Goal: Find specific page/section: Find specific page/section

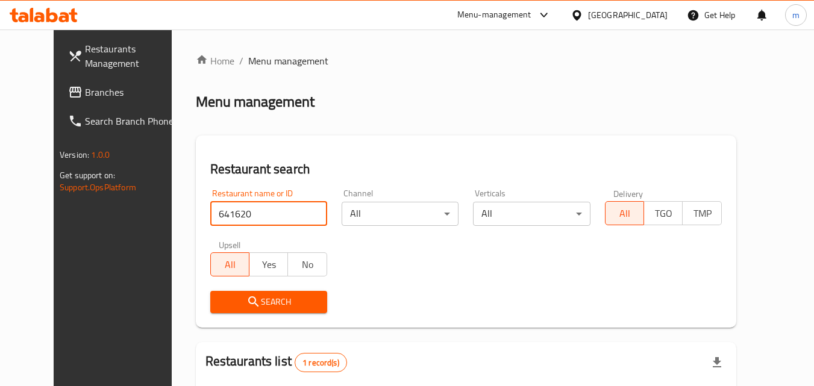
scroll to position [141, 0]
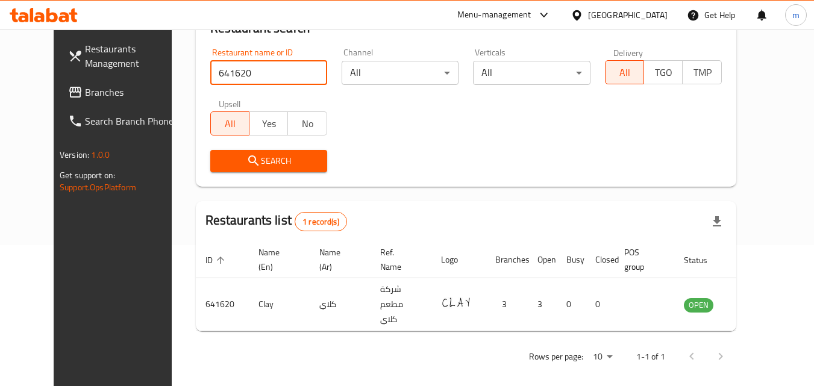
click at [302, 74] on input "641620" at bounding box center [268, 73] width 117 height 24
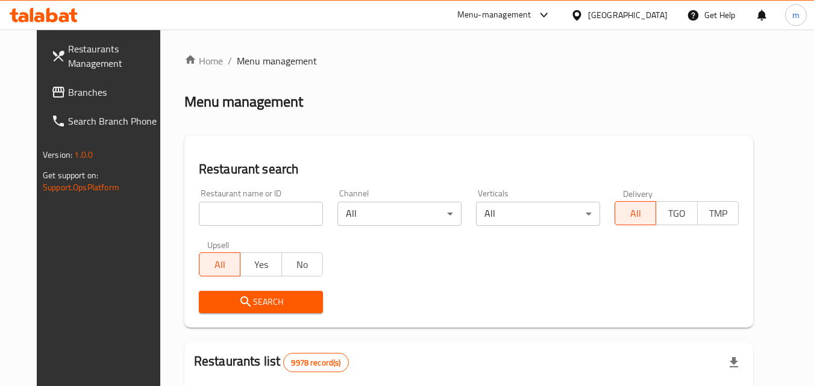
click at [68, 87] on span "Branches" at bounding box center [115, 92] width 95 height 14
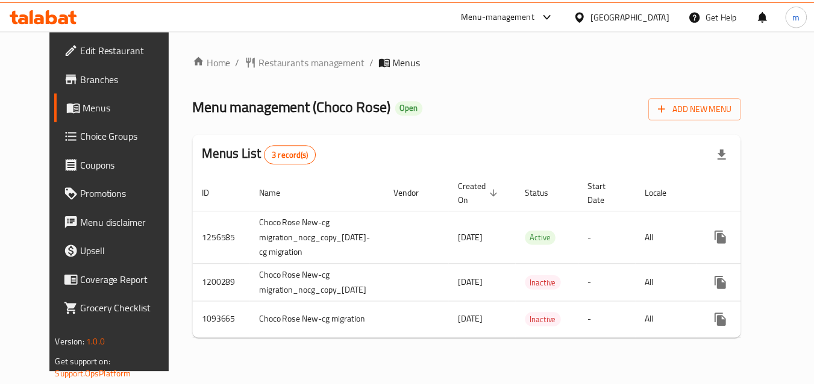
scroll to position [0, 27]
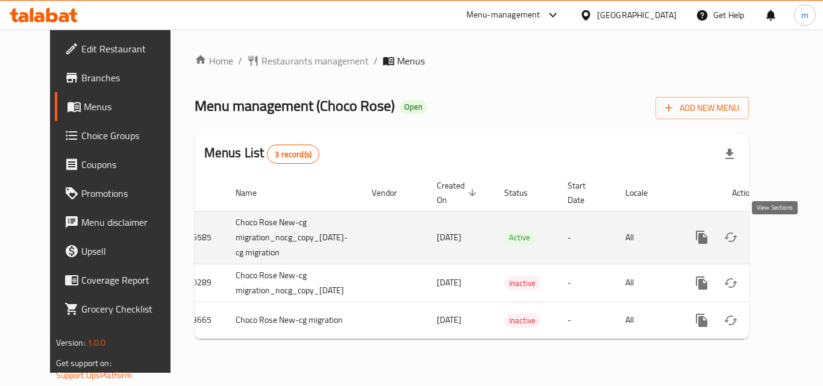
click at [782, 237] on icon "enhanced table" at bounding box center [789, 237] width 14 height 14
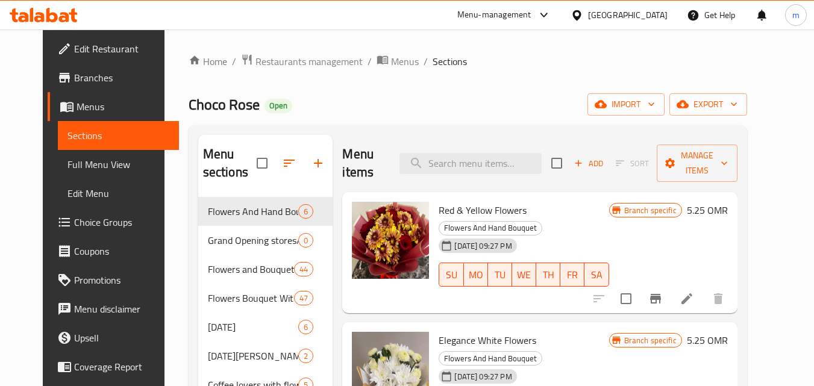
click at [77, 107] on span "Menus" at bounding box center [123, 106] width 93 height 14
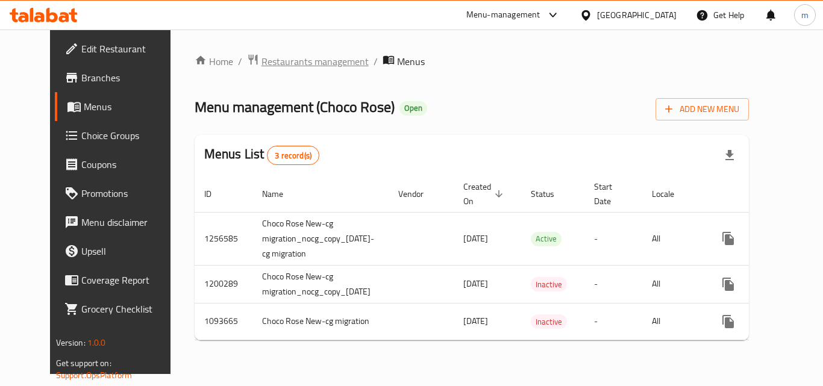
click at [266, 55] on span "Restaurants management" at bounding box center [315, 61] width 107 height 14
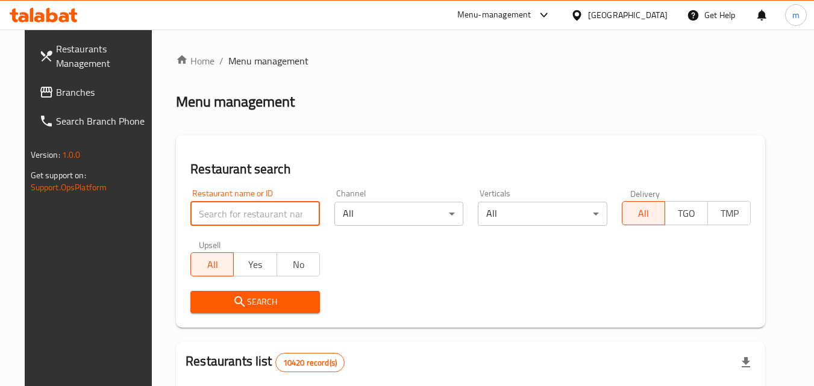
click at [249, 212] on input "search" at bounding box center [255, 214] width 130 height 24
paste input "21105"
type input "21105"
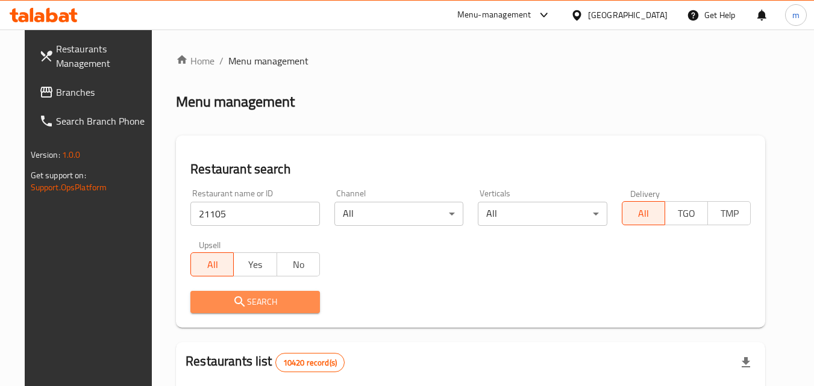
click at [248, 301] on span "Search" at bounding box center [255, 302] width 110 height 15
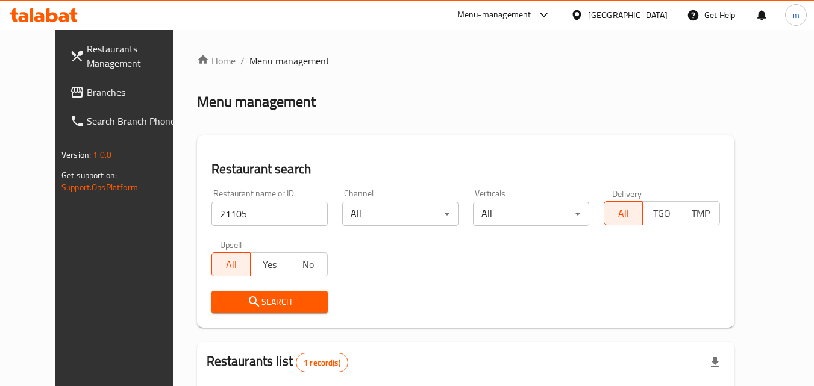
click at [650, 14] on div "[GEOGRAPHIC_DATA]" at bounding box center [628, 14] width 80 height 13
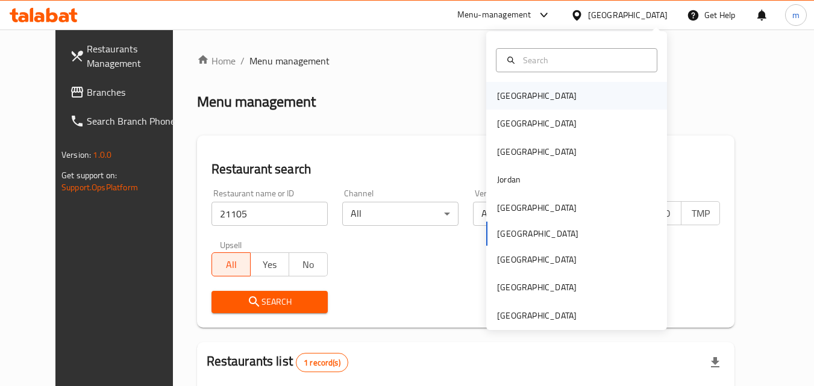
click at [522, 95] on div "[GEOGRAPHIC_DATA]" at bounding box center [537, 96] width 99 height 28
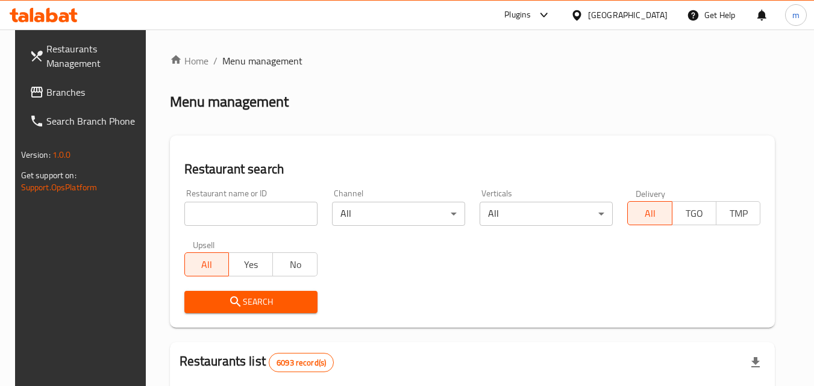
click at [55, 94] on span "Branches" at bounding box center [93, 92] width 95 height 14
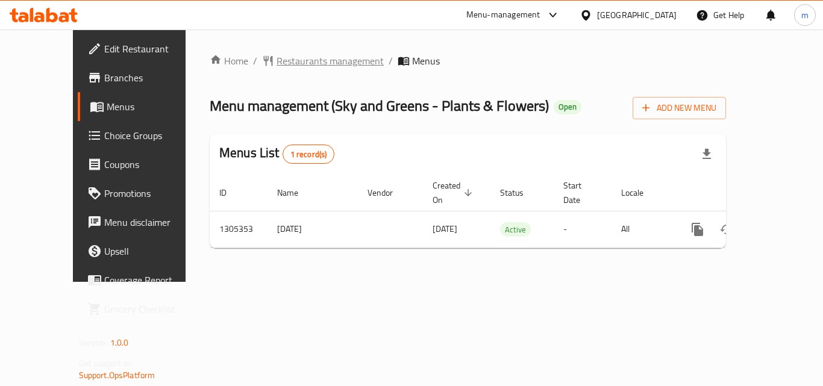
click at [277, 56] on span "Restaurants management" at bounding box center [330, 61] width 107 height 14
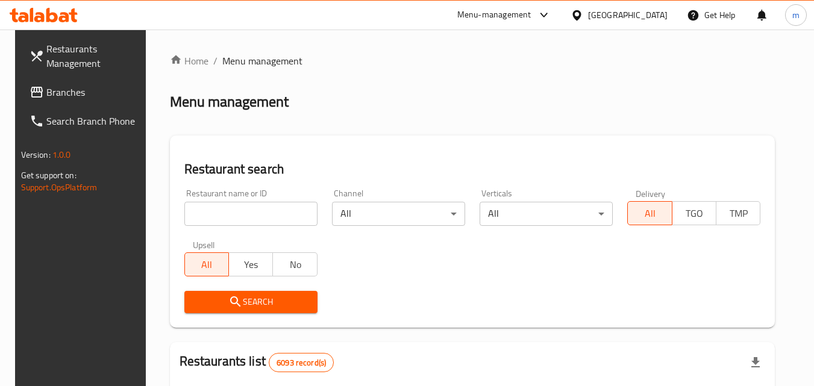
click at [256, 208] on input "search" at bounding box center [250, 214] width 133 height 24
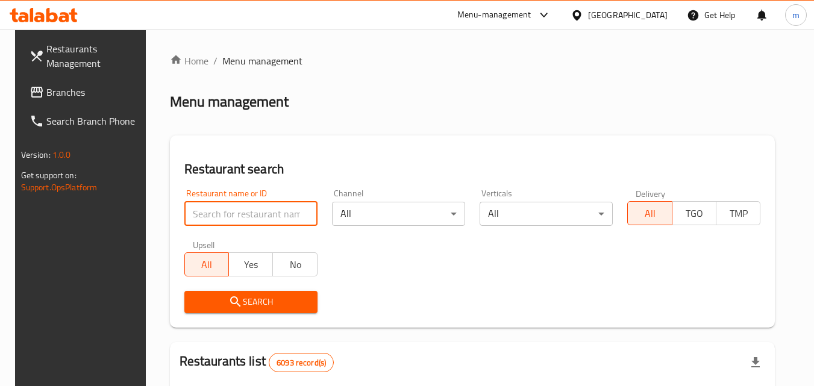
paste input "703662"
type input "703662"
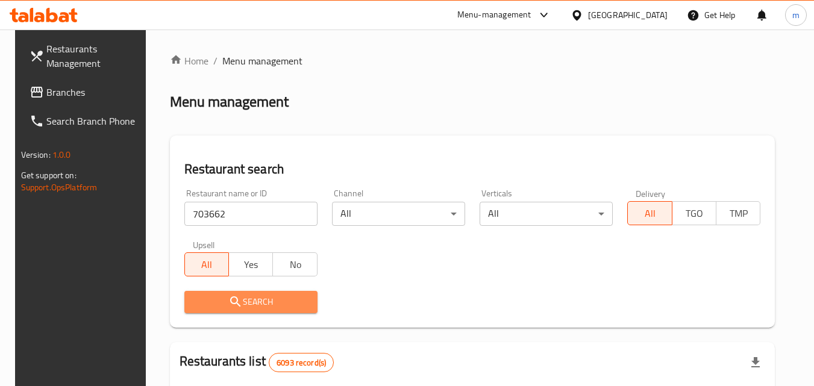
click at [216, 302] on span "Search" at bounding box center [251, 302] width 114 height 15
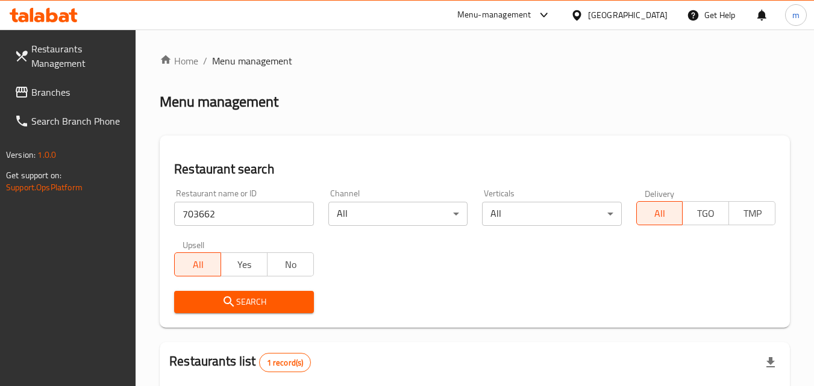
click at [646, 12] on div "[GEOGRAPHIC_DATA]" at bounding box center [628, 14] width 80 height 13
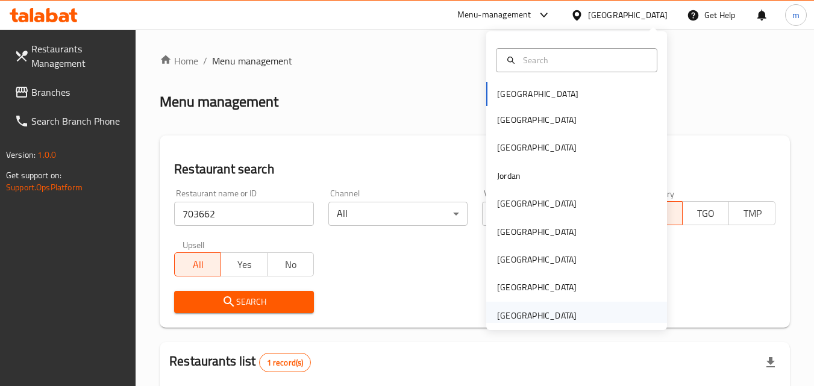
click at [527, 319] on div "United Arab Emirates" at bounding box center [537, 315] width 80 height 13
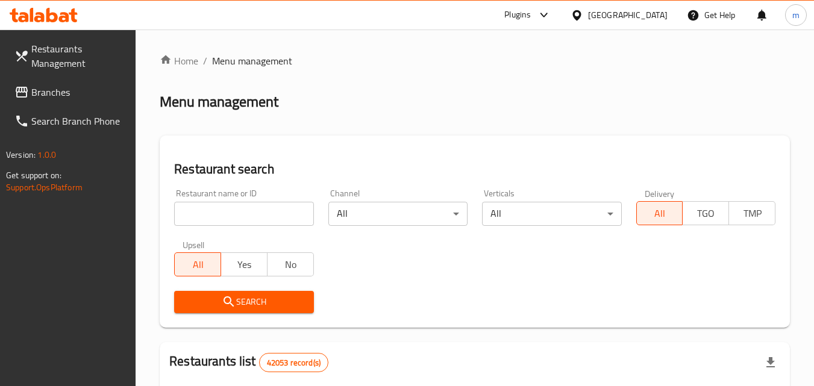
click at [39, 92] on span "Branches" at bounding box center [78, 92] width 95 height 14
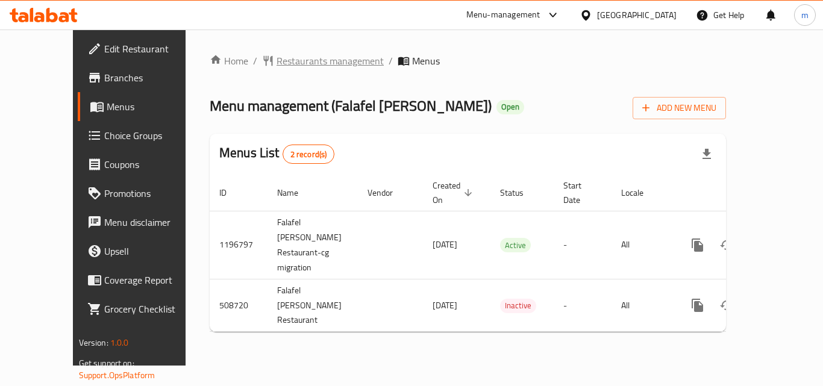
click at [277, 61] on span "Restaurants management" at bounding box center [330, 61] width 107 height 14
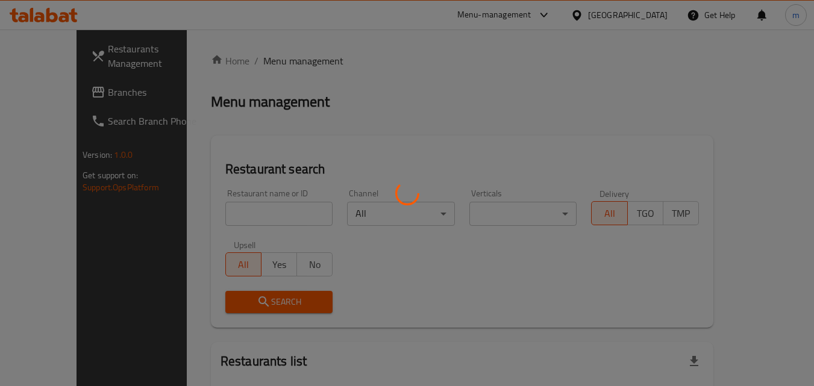
click at [252, 198] on div at bounding box center [407, 193] width 814 height 386
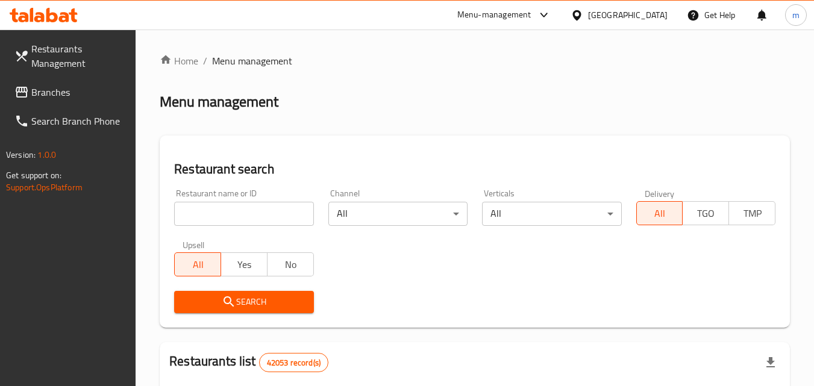
click at [243, 212] on input "search" at bounding box center [243, 214] width 139 height 24
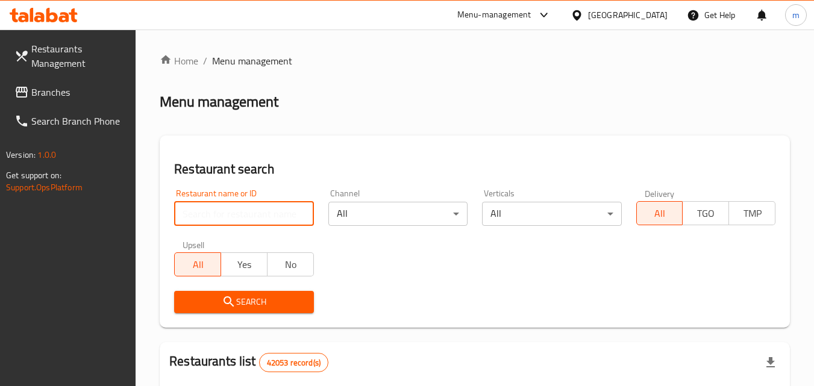
paste input "634649"
type input "634649"
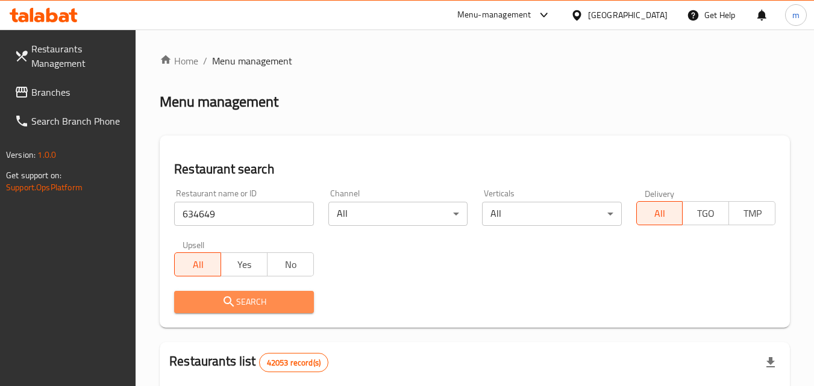
click at [202, 291] on button "Search" at bounding box center [243, 302] width 139 height 22
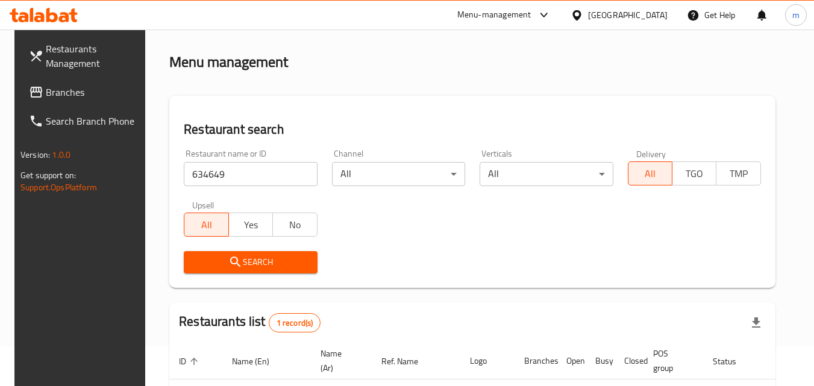
scroll to position [141, 0]
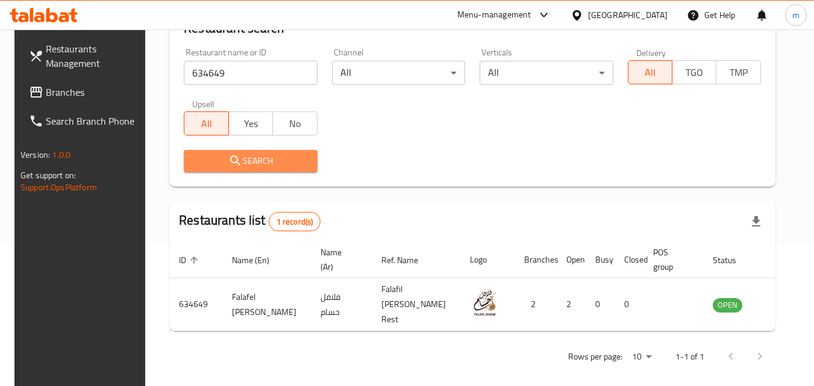
click at [259, 159] on span "Search" at bounding box center [250, 161] width 114 height 15
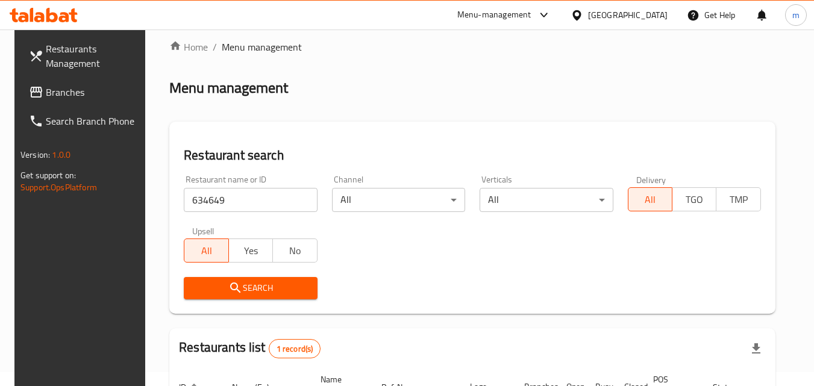
scroll to position [0, 0]
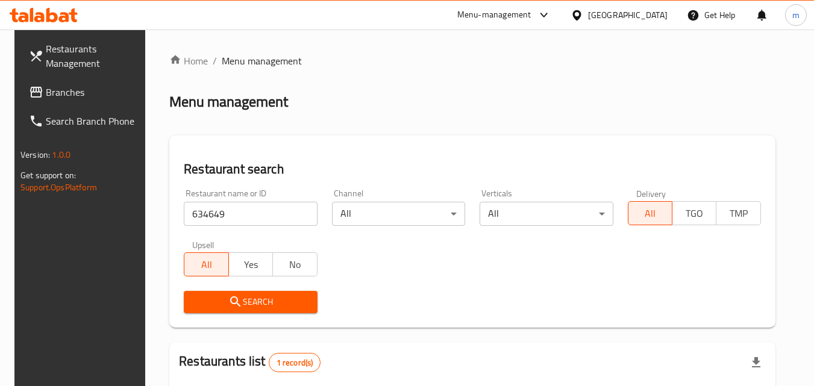
click at [619, 16] on div "[GEOGRAPHIC_DATA]" at bounding box center [628, 14] width 80 height 13
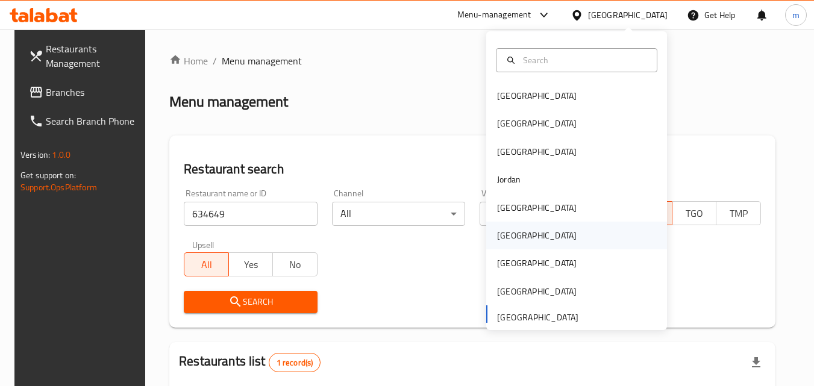
click at [510, 243] on div "[GEOGRAPHIC_DATA]" at bounding box center [537, 236] width 99 height 28
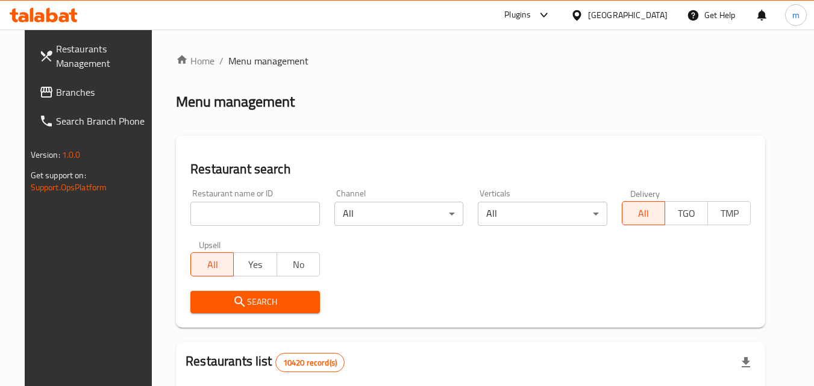
click at [56, 93] on span "Branches" at bounding box center [103, 92] width 95 height 14
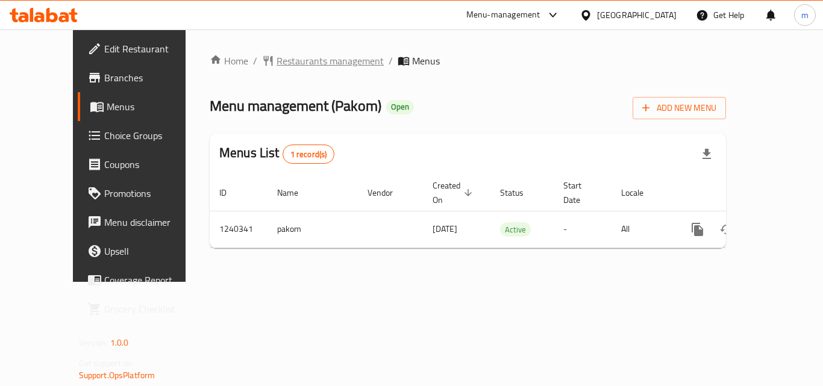
click at [284, 60] on span "Restaurants management" at bounding box center [330, 61] width 107 height 14
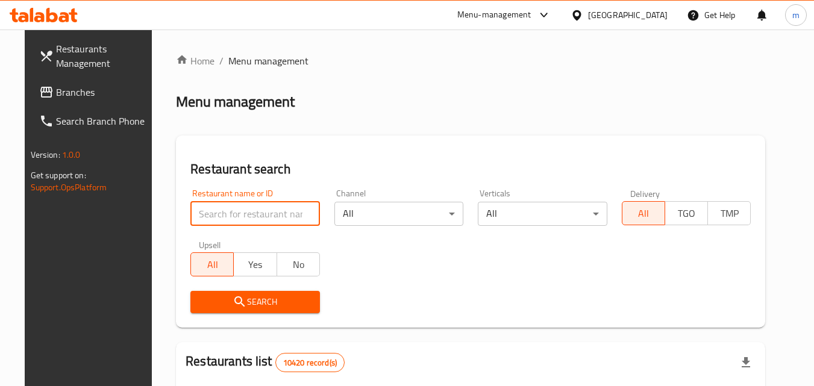
click at [219, 215] on input "search" at bounding box center [255, 214] width 130 height 24
paste input "680210"
type input "680210"
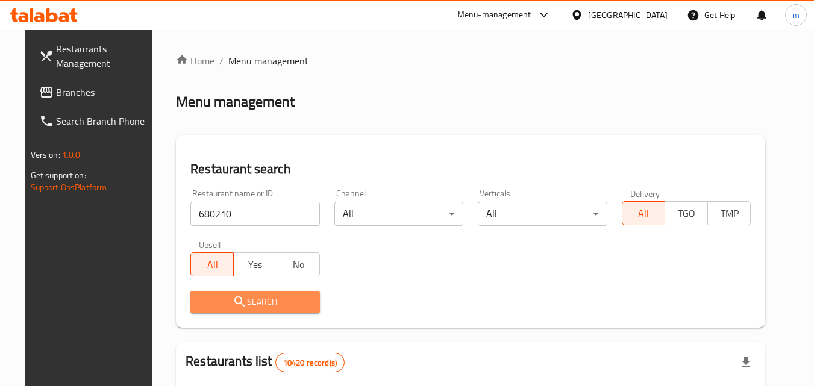
click at [207, 296] on span "Search" at bounding box center [255, 302] width 110 height 15
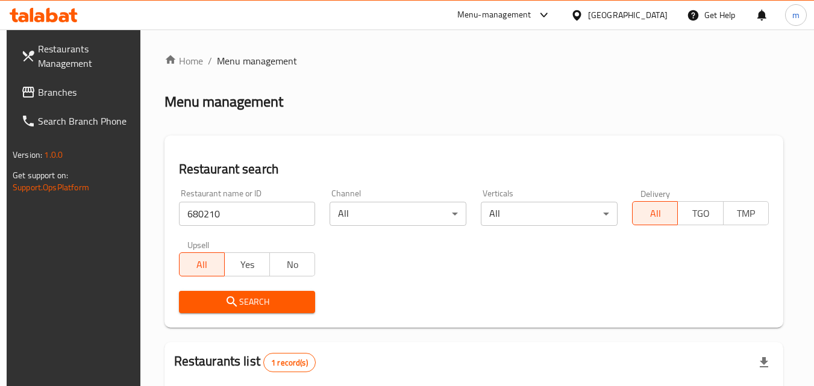
click at [650, 13] on div "[GEOGRAPHIC_DATA]" at bounding box center [628, 14] width 80 height 13
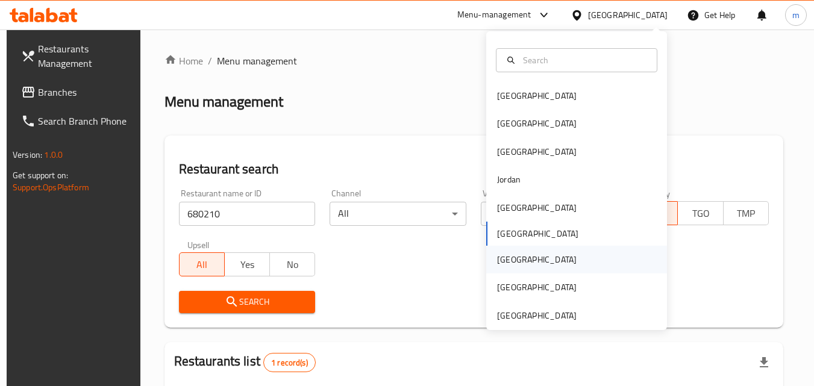
click at [497, 258] on div "[GEOGRAPHIC_DATA]" at bounding box center [537, 259] width 80 height 13
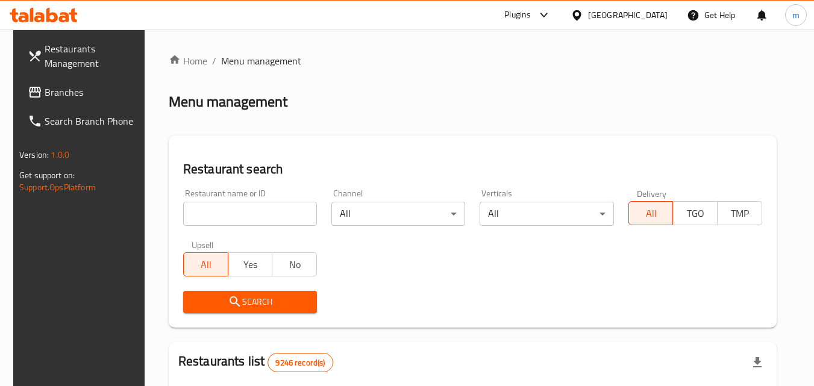
click at [45, 85] on span "Branches" at bounding box center [92, 92] width 95 height 14
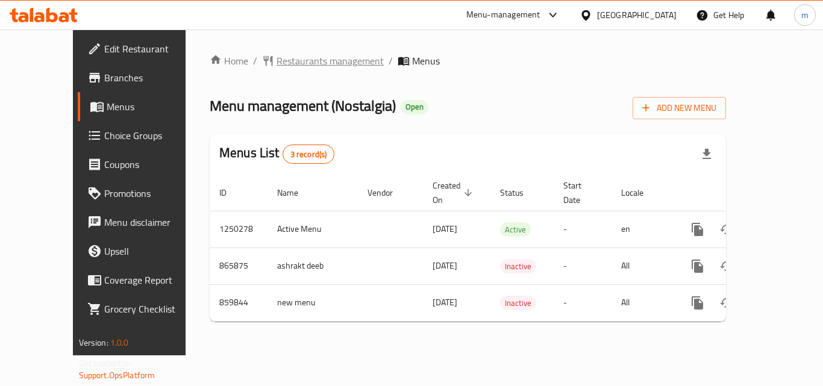
click at [277, 66] on span "Restaurants management" at bounding box center [330, 61] width 107 height 14
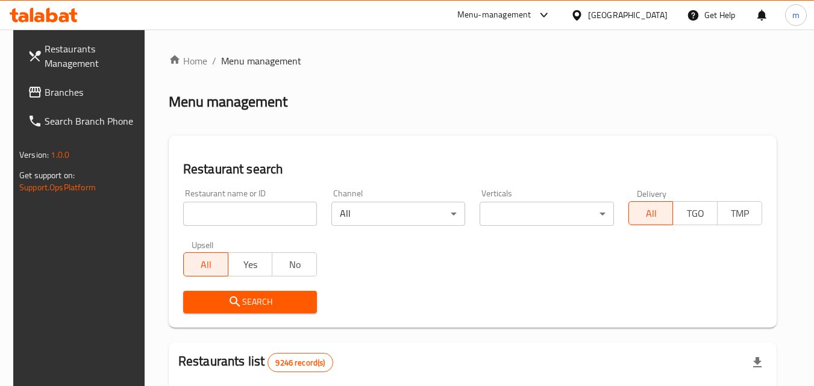
click at [245, 213] on input "search" at bounding box center [250, 214] width 134 height 24
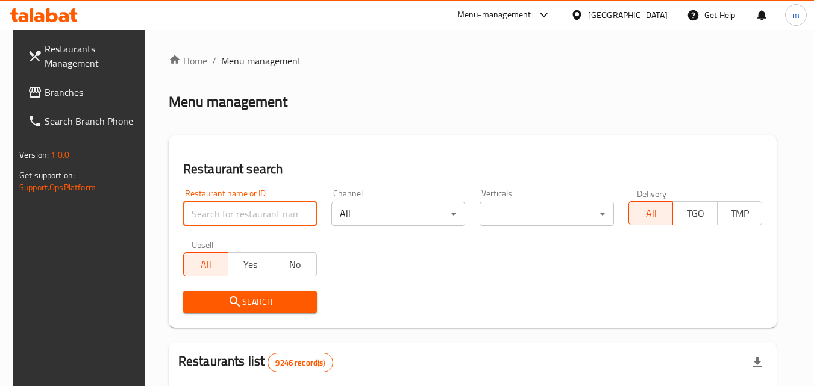
paste input "656756"
type input "656756"
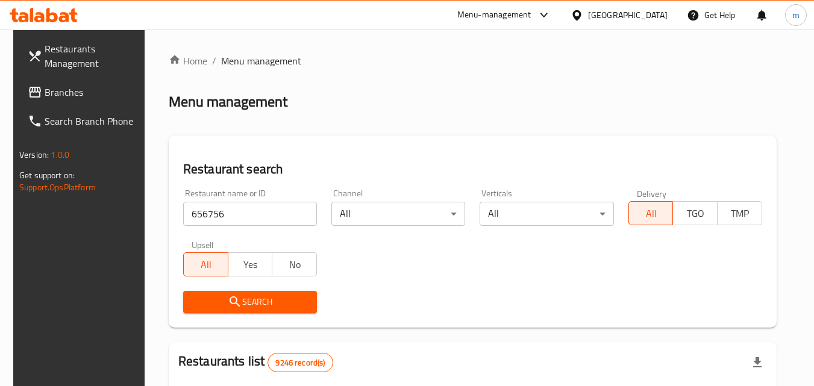
click at [205, 303] on span "Search" at bounding box center [250, 302] width 114 height 15
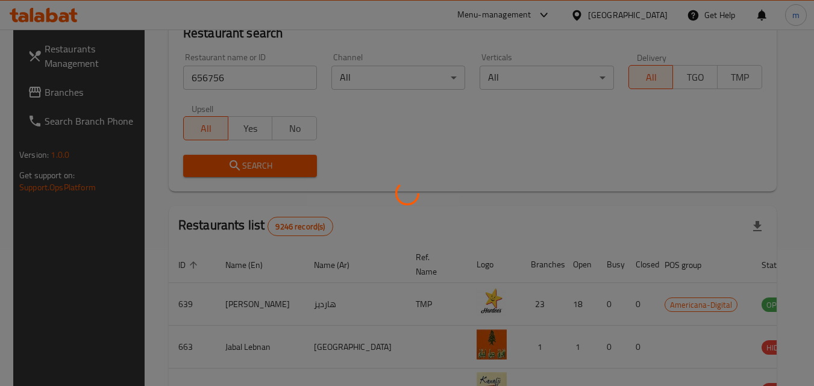
scroll to position [141, 0]
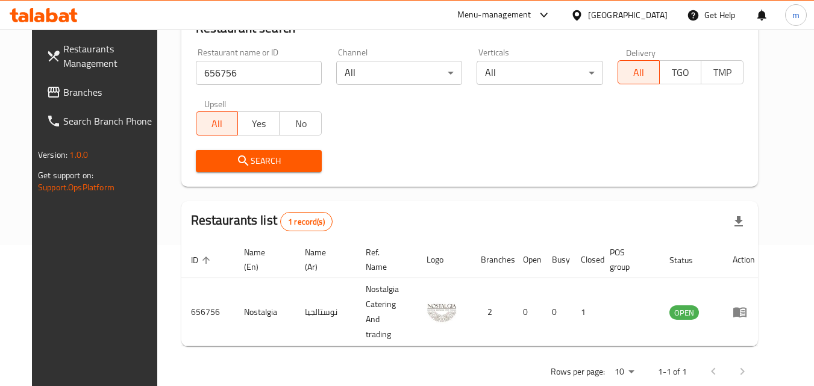
click at [664, 14] on div "[GEOGRAPHIC_DATA]" at bounding box center [628, 14] width 80 height 13
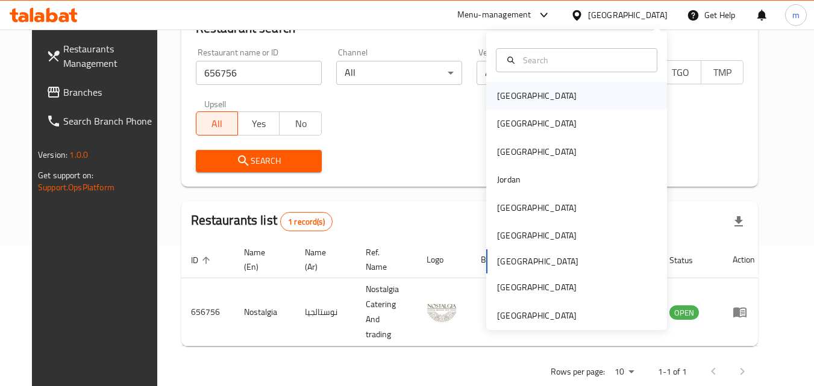
click at [498, 96] on div "[GEOGRAPHIC_DATA]" at bounding box center [537, 95] width 80 height 13
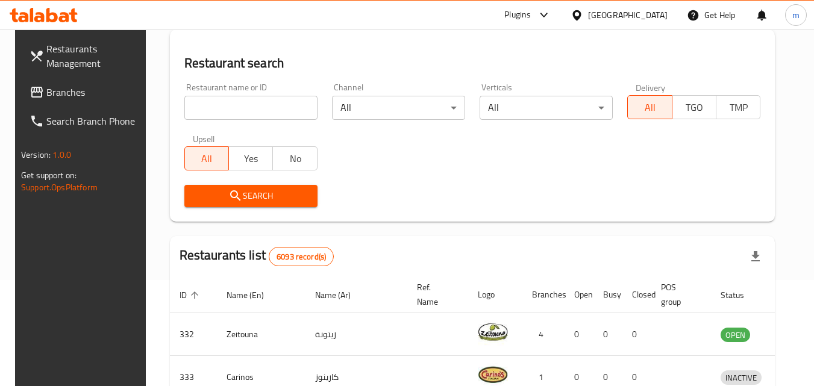
scroll to position [141, 0]
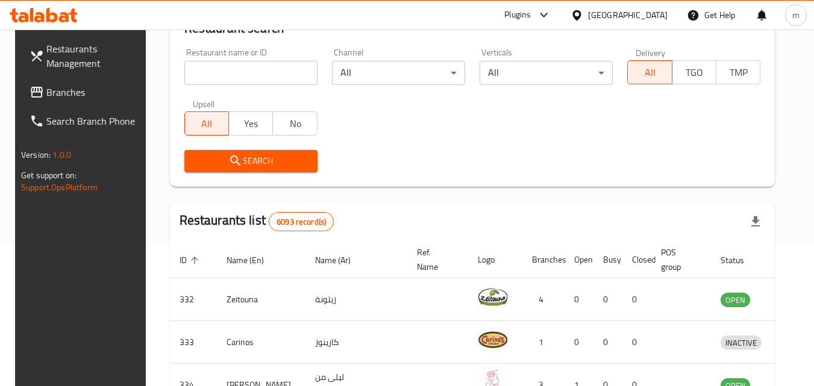
click at [46, 97] on span "Branches" at bounding box center [93, 92] width 95 height 14
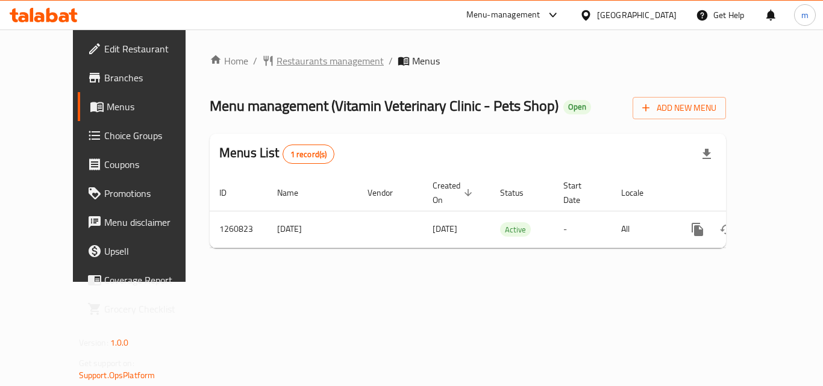
click at [277, 58] on span "Restaurants management" at bounding box center [330, 61] width 107 height 14
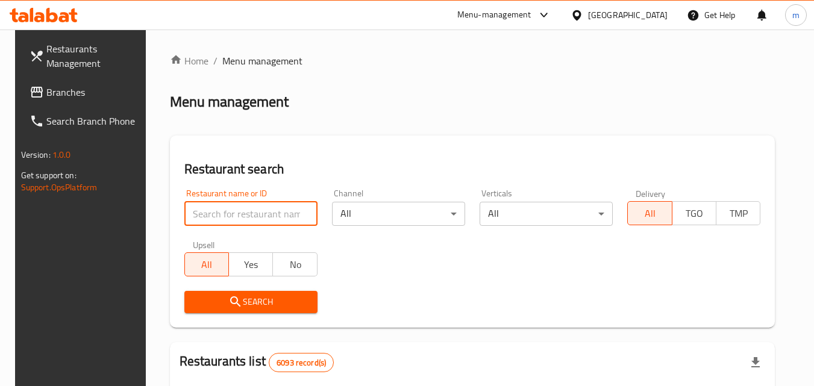
click at [245, 213] on input "search" at bounding box center [250, 214] width 133 height 24
paste input "684813"
type input "684813"
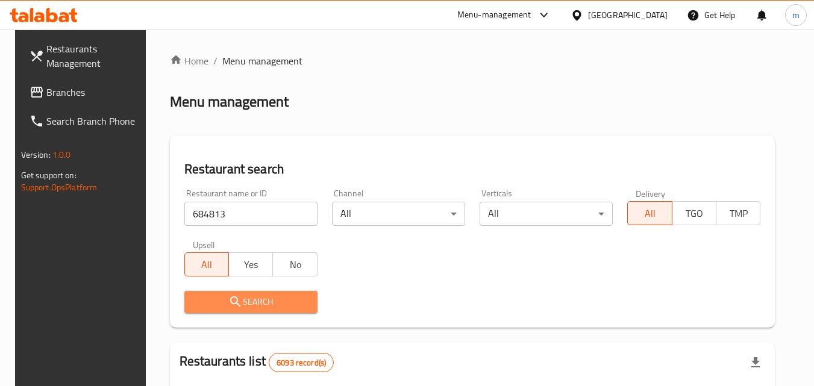
click at [220, 296] on span "Search" at bounding box center [251, 302] width 114 height 15
